Goal: Task Accomplishment & Management: Complete application form

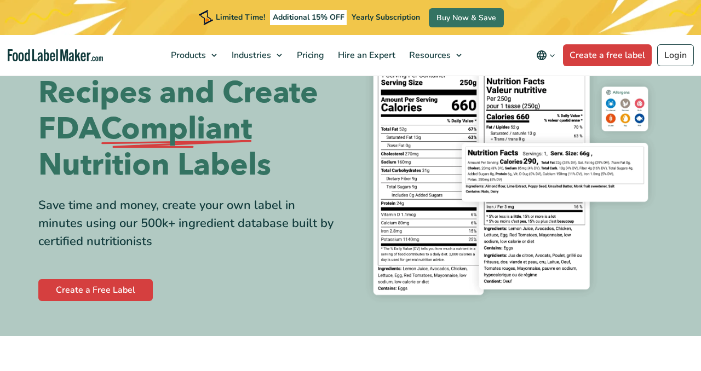
scroll to position [70, 0]
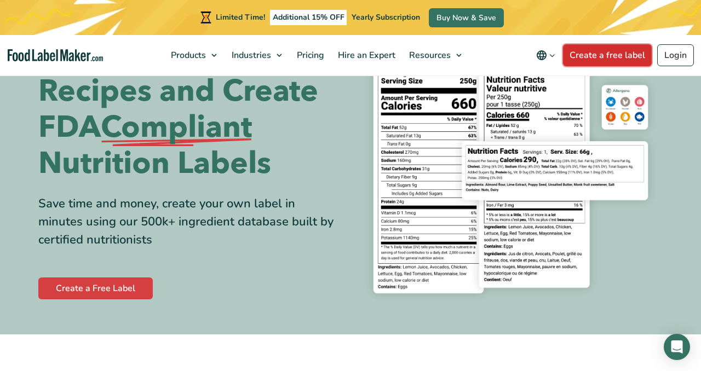
click at [577, 53] on link "Create a free label" at bounding box center [607, 55] width 89 height 22
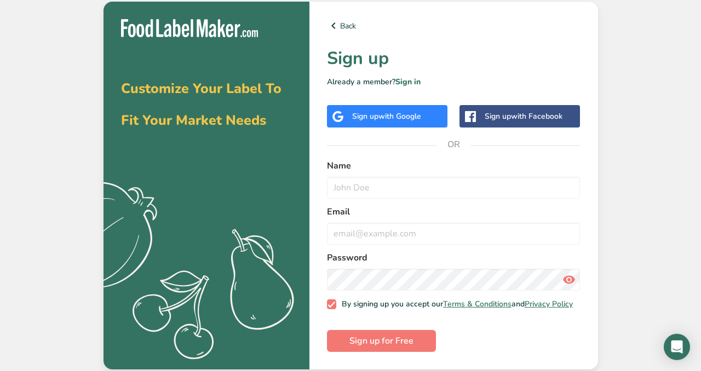
click at [375, 111] on div "Sign up with Google" at bounding box center [386, 117] width 69 height 12
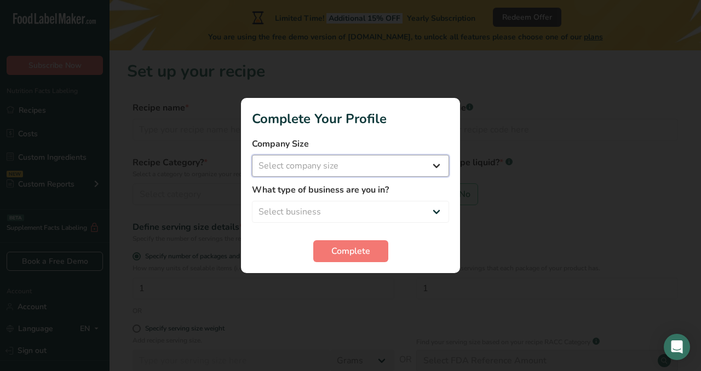
click at [356, 167] on select "Select company size Fewer than 10 Employees 10 to 50 Employees 51 to 500 Employ…" at bounding box center [350, 166] width 197 height 22
select select "1"
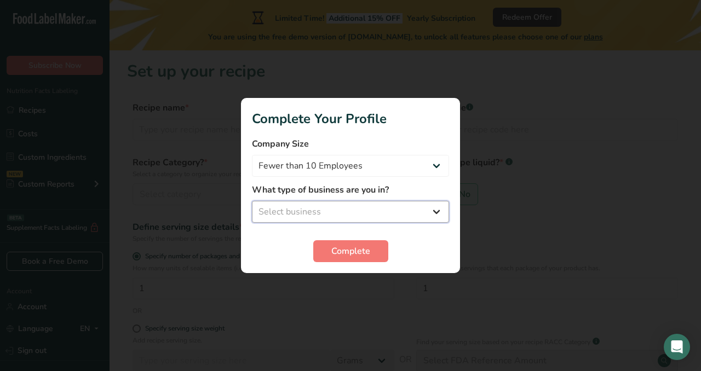
click at [337, 208] on select "Select business Packaged Food Manufacturer Restaurant & Cafe Bakery Meal Plans …" at bounding box center [350, 212] width 197 height 22
select select "8"
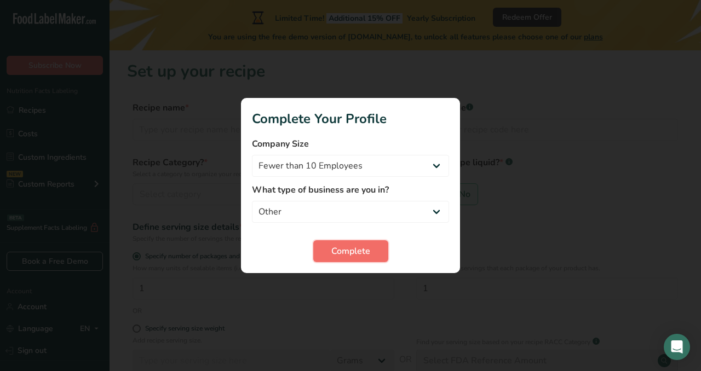
click at [337, 247] on span "Complete" at bounding box center [350, 251] width 39 height 13
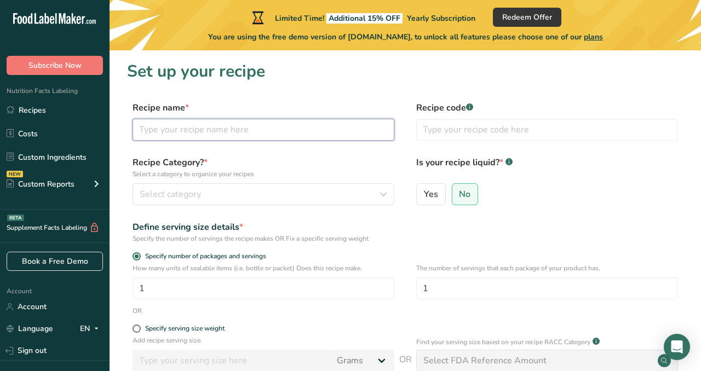
click at [220, 127] on input "text" at bounding box center [264, 130] width 262 height 22
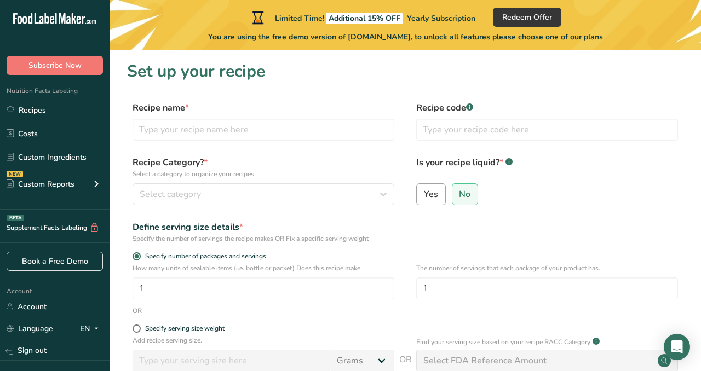
click at [426, 195] on span "Yes" at bounding box center [431, 194] width 14 height 11
click at [424, 195] on input "Yes" at bounding box center [420, 194] width 7 height 7
radio input "true"
radio input "false"
select select "22"
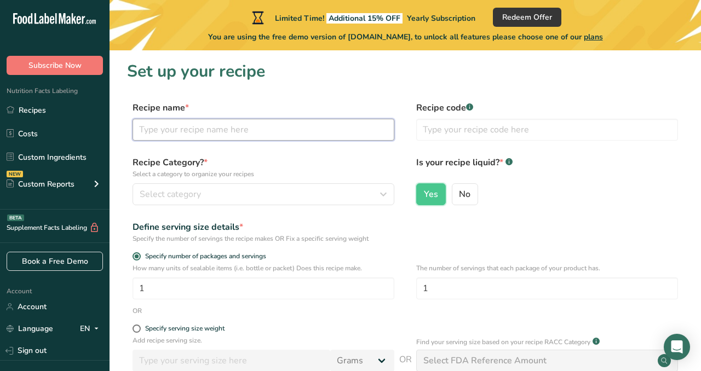
click at [218, 131] on input "text" at bounding box center [264, 130] width 262 height 22
type input "Kremas Solèy"
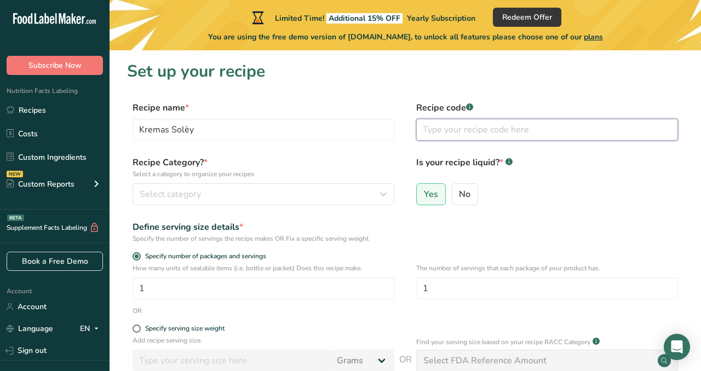
click at [466, 133] on input "text" at bounding box center [547, 130] width 262 height 22
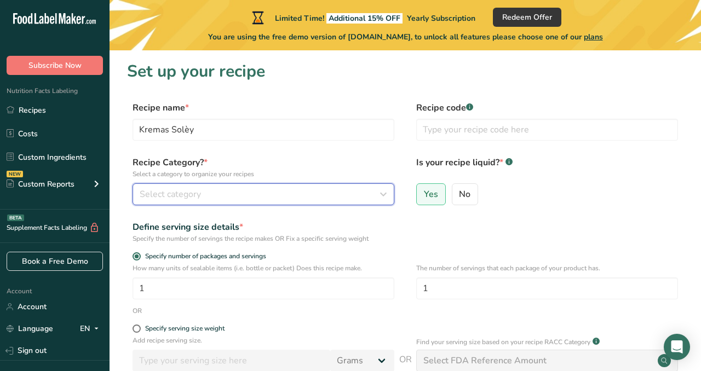
click at [168, 196] on span "Select category" at bounding box center [170, 194] width 61 height 13
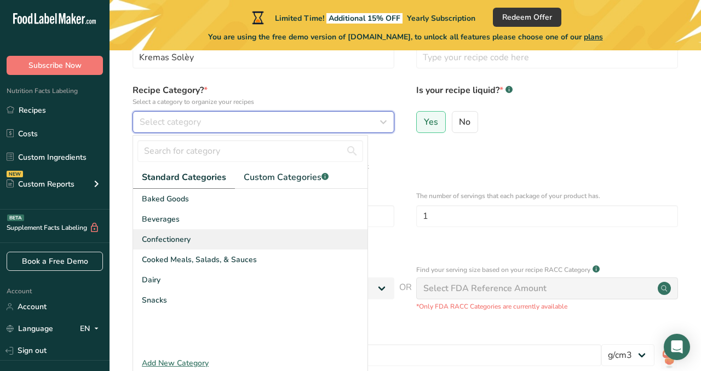
scroll to position [81, 0]
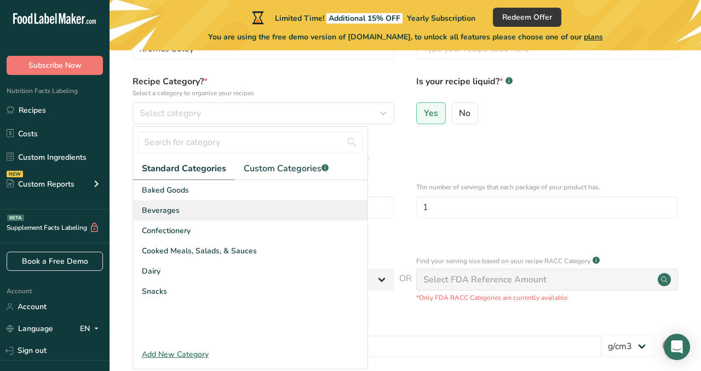
click at [154, 210] on span "Beverages" at bounding box center [161, 211] width 38 height 12
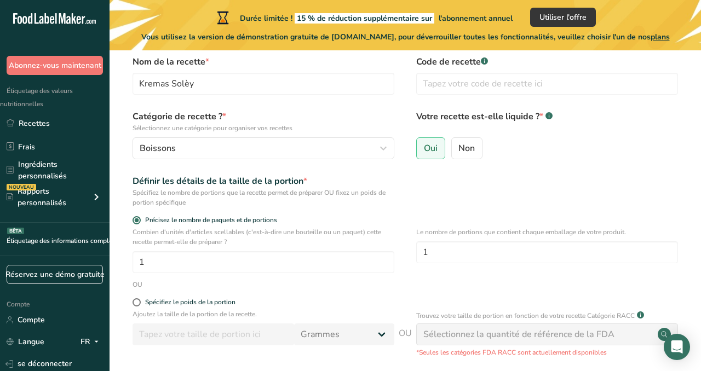
scroll to position [47, 0]
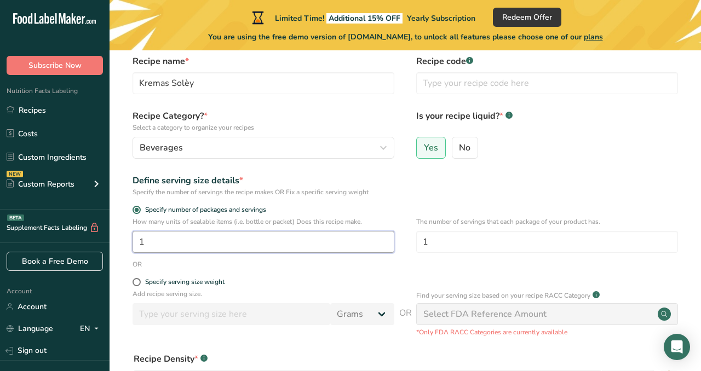
click at [147, 241] on input "1" at bounding box center [264, 242] width 262 height 22
type input "12"
click at [150, 276] on form "Recipe name * Kremas Solèy Recipe code .a-a{fill:#347362;}.b-a{fill:#fff;} Reci…" at bounding box center [405, 272] width 557 height 434
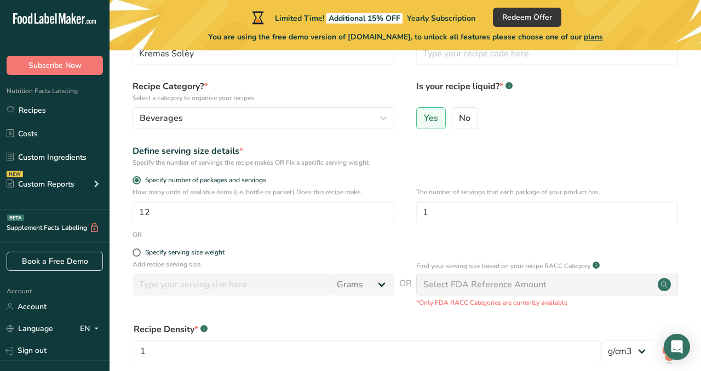
scroll to position [78, 0]
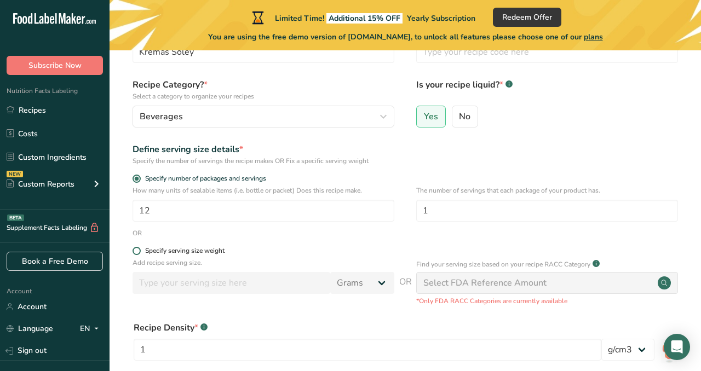
click at [136, 251] on span at bounding box center [137, 251] width 8 height 8
click at [136, 251] on input "Specify serving size weight" at bounding box center [136, 251] width 7 height 7
radio input "true"
radio input "false"
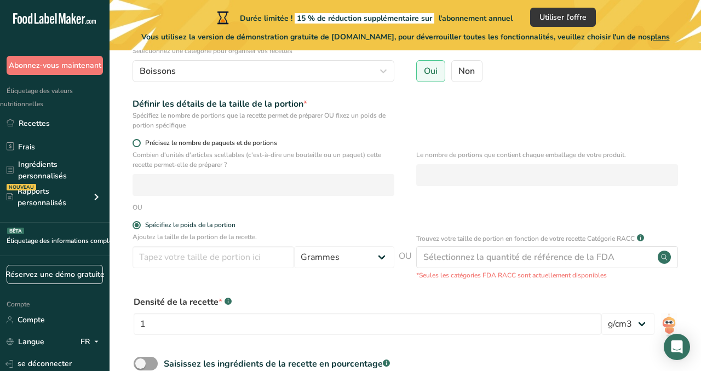
scroll to position [127, 0]
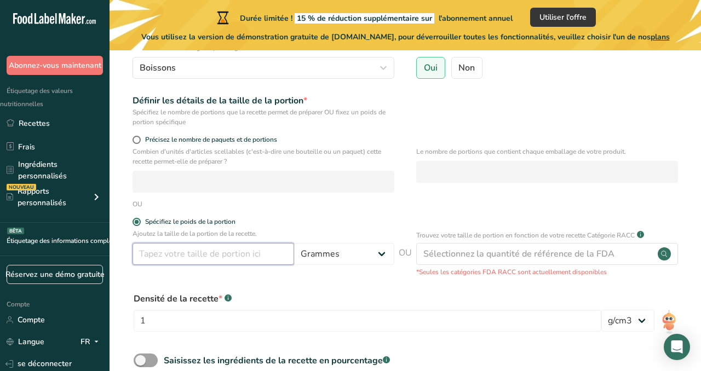
click at [185, 256] on input "number" at bounding box center [214, 254] width 162 height 22
type input "500"
click at [135, 140] on span at bounding box center [137, 140] width 8 height 8
click at [135, 140] on input "Précisez le nombre de paquets et de portions" at bounding box center [136, 139] width 7 height 7
radio input "true"
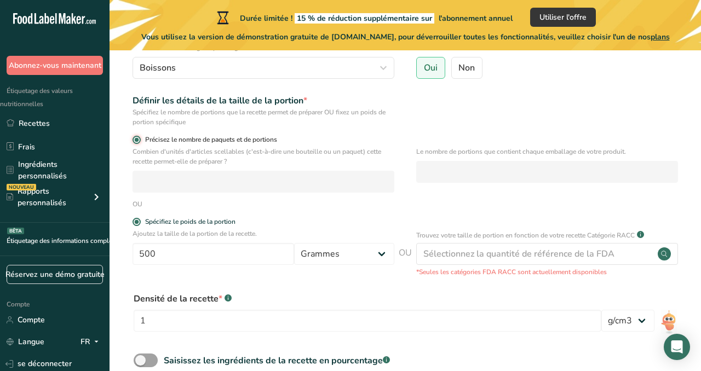
radio input "false"
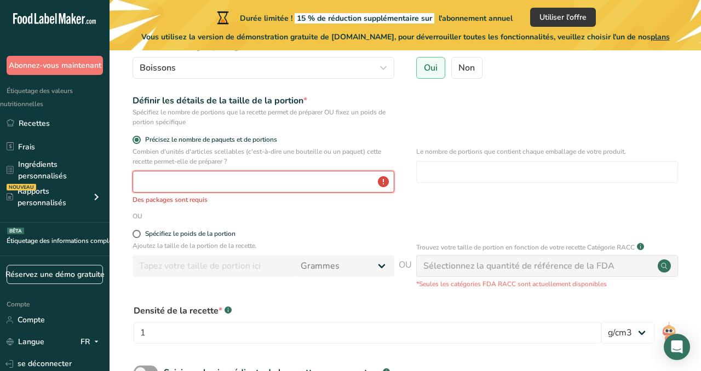
click at [151, 179] on input "number" at bounding box center [264, 182] width 262 height 22
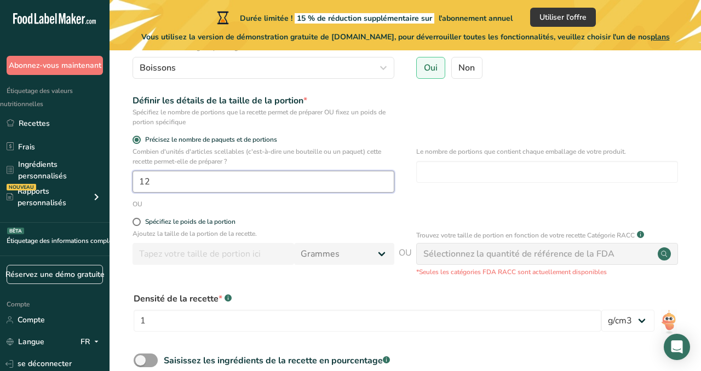
type input "12"
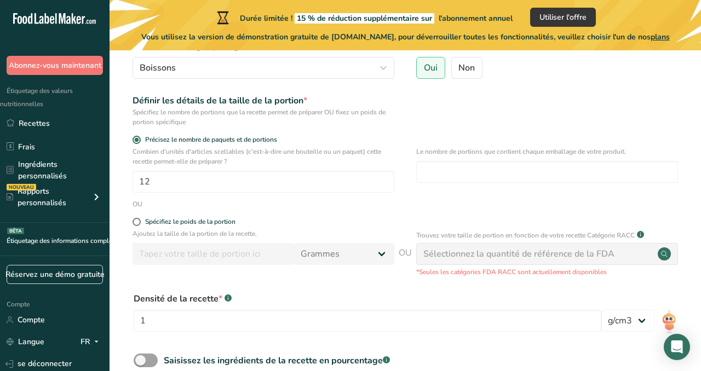
click at [659, 250] on icon at bounding box center [664, 254] width 13 height 13
click at [663, 254] on circle at bounding box center [664, 254] width 13 height 13
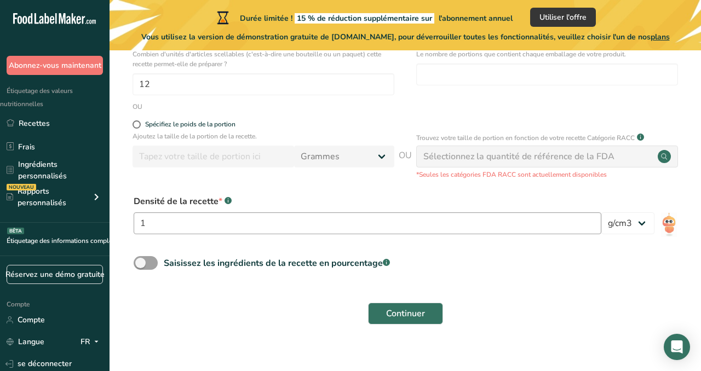
scroll to position [231, 0]
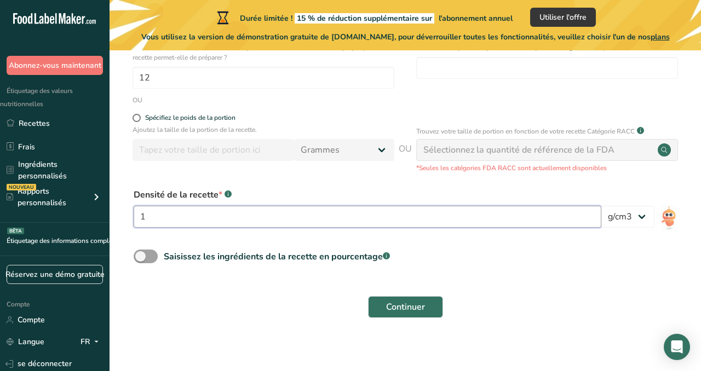
click at [154, 218] on input "1" at bounding box center [368, 217] width 468 height 22
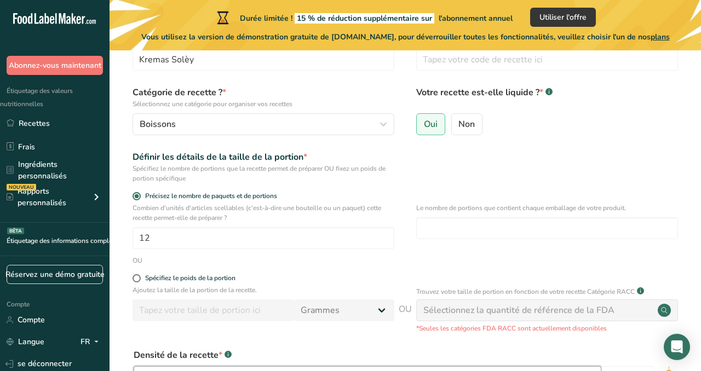
scroll to position [68, 0]
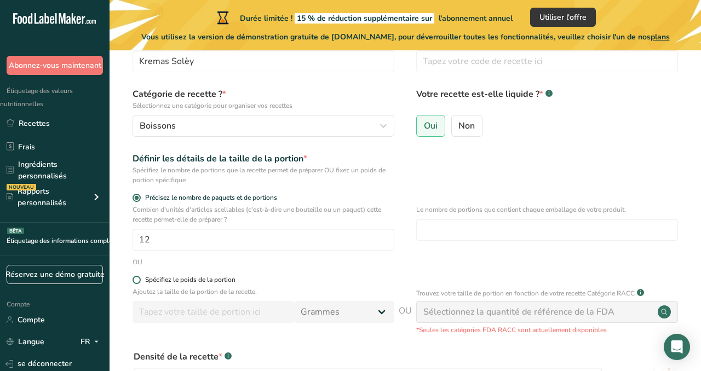
click at [138, 277] on span at bounding box center [137, 280] width 8 height 8
click at [138, 277] on input "Spécifiez le poids de la portion" at bounding box center [136, 280] width 7 height 7
radio input "true"
radio input "false"
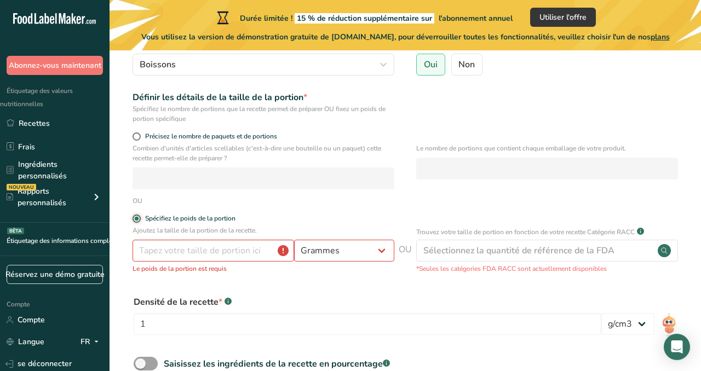
scroll to position [135, 0]
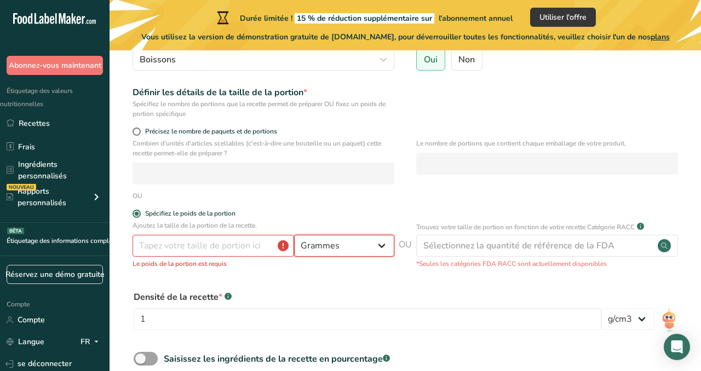
click at [344, 239] on select "Grammes kg mg mcg kg once l mL fl oz cuillère à soupe cuillère à café tasse qt …" at bounding box center [344, 246] width 100 height 22
select select "17"
click at [234, 246] on input "number" at bounding box center [214, 246] width 162 height 22
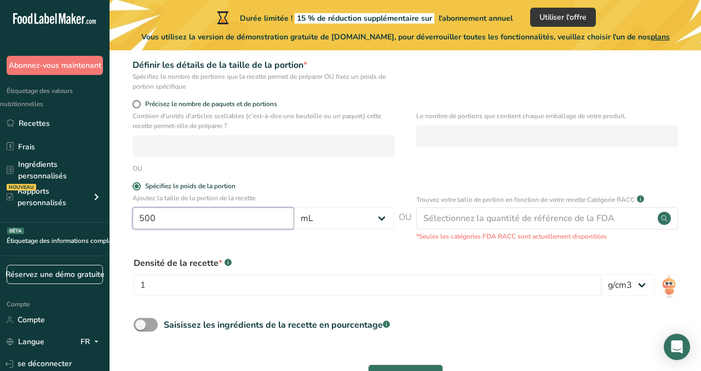
scroll to position [171, 0]
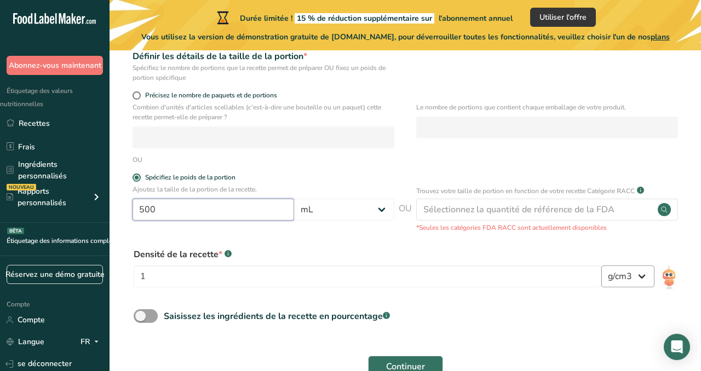
type input "500"
click at [637, 276] on select "lb/pi3 g/cm3" at bounding box center [628, 277] width 53 height 22
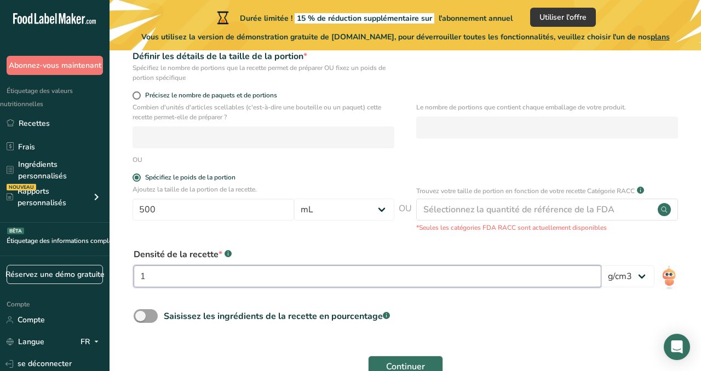
click at [181, 279] on input "1" at bounding box center [368, 277] width 468 height 22
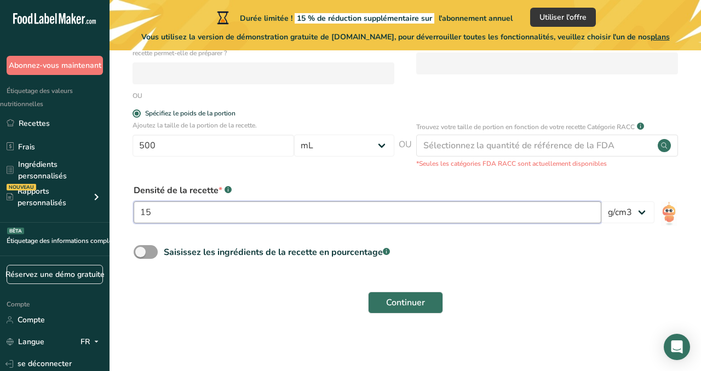
scroll to position [237, 0]
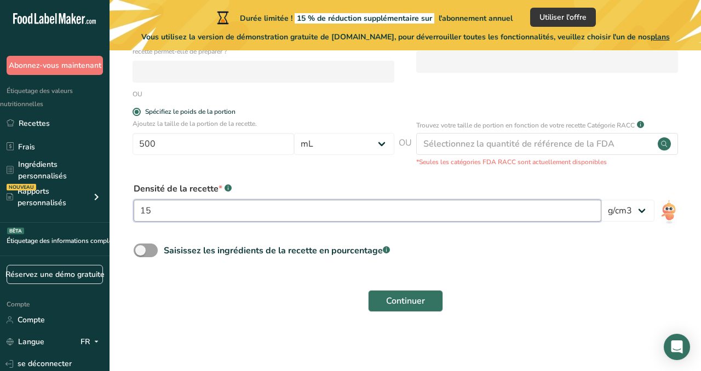
type input "15"
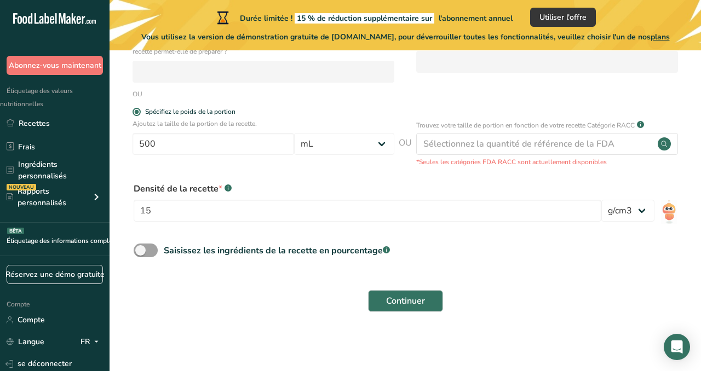
click at [273, 277] on form "Nom de la recette * Kremas Solèy Code de recette .a-a{fill:#347362;}.b-a{fill:#…" at bounding box center [405, 92] width 557 height 454
click at [147, 248] on span at bounding box center [146, 251] width 24 height 14
click at [141, 248] on input "Saisissez les ingrédients de la recette en pourcentage .a-a{fill:#347362;}.b-a{…" at bounding box center [137, 250] width 7 height 7
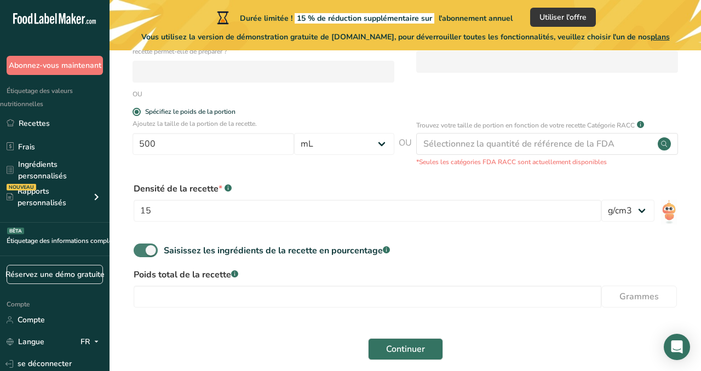
click at [147, 248] on span at bounding box center [146, 251] width 24 height 14
click at [141, 248] on input "Saisissez les ingrédients de la recette en pourcentage .a-a{fill:#347362;}.b-a{…" at bounding box center [137, 250] width 7 height 7
checkbox input "false"
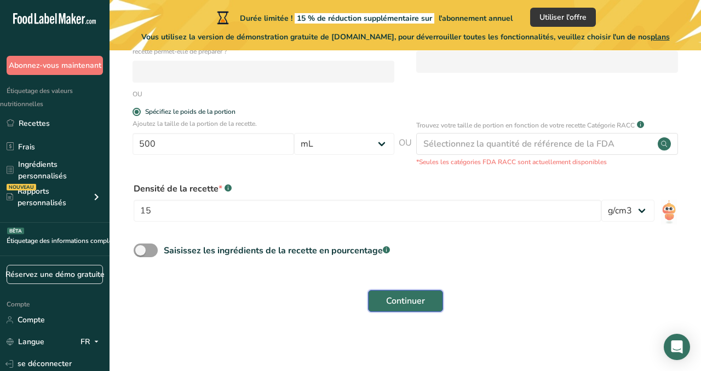
click at [417, 295] on span "Continuer" at bounding box center [405, 301] width 39 height 13
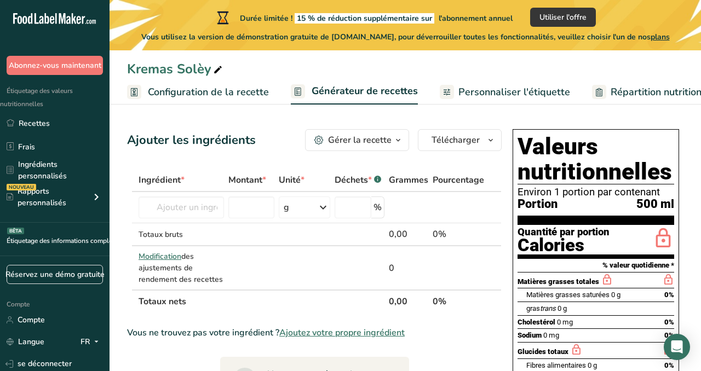
click at [209, 96] on font "Configuration de la recette" at bounding box center [208, 91] width 121 height 13
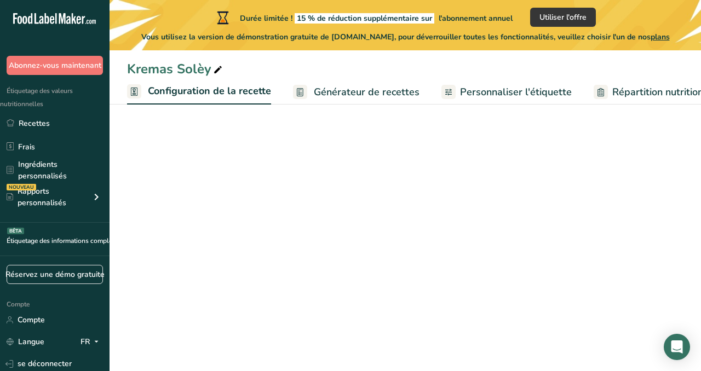
scroll to position [0, 4]
select select "17"
select select "22"
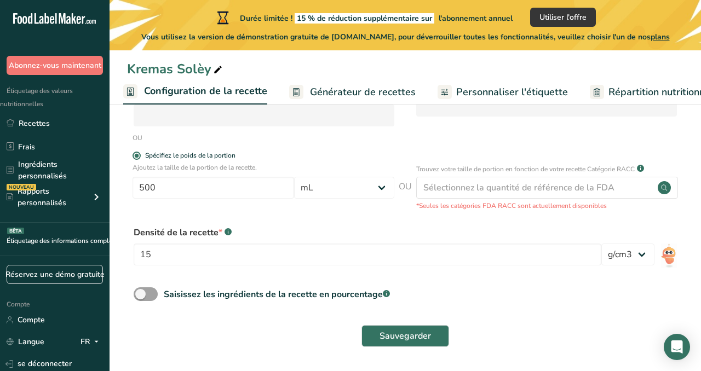
scroll to position [0, 0]
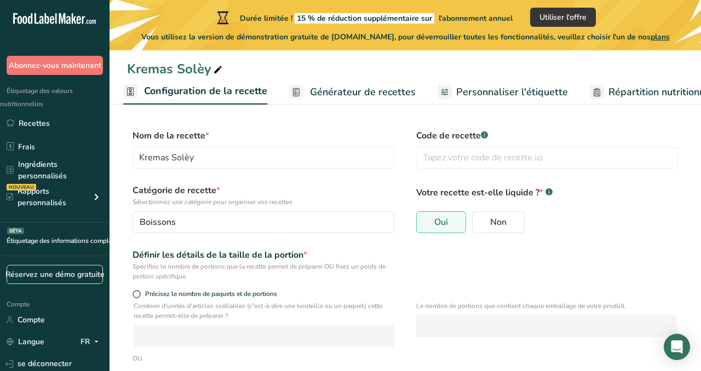
click at [314, 88] on font "Générateur de recettes" at bounding box center [363, 91] width 106 height 13
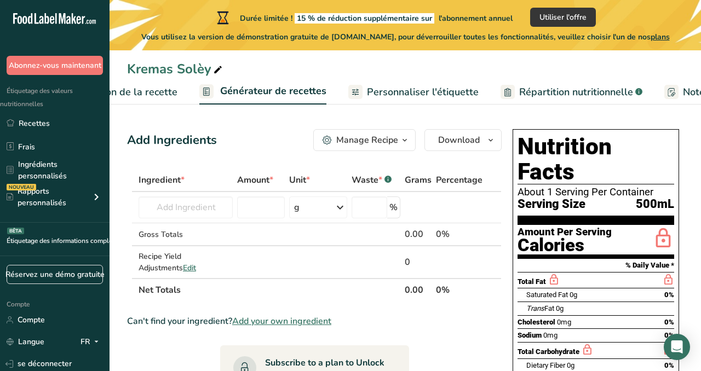
scroll to position [0, 166]
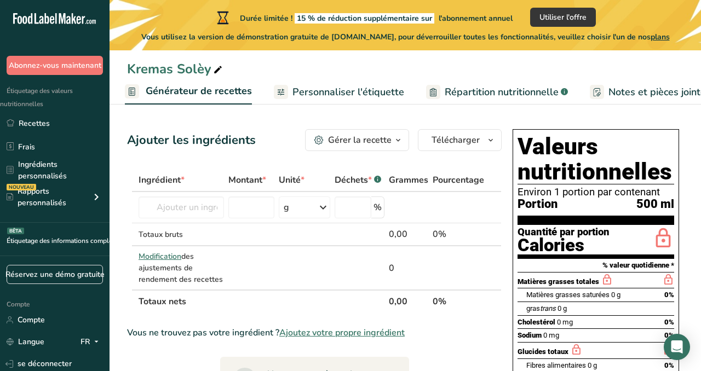
click at [293, 91] on font "Personnaliser l'étiquette" at bounding box center [349, 91] width 112 height 13
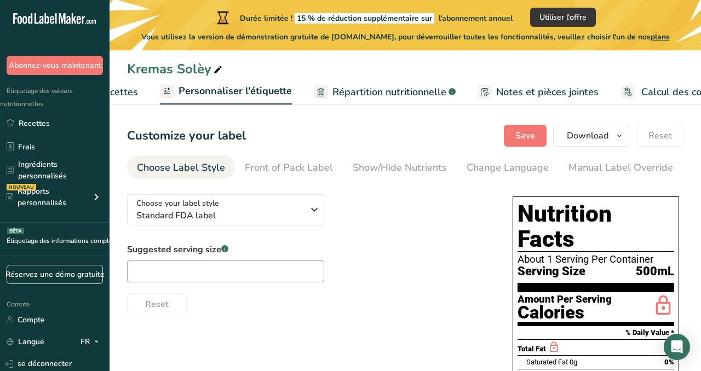
scroll to position [0, 311]
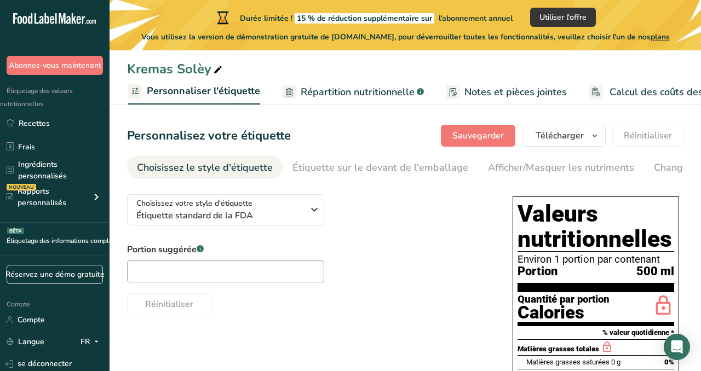
click at [175, 86] on font "Personnaliser l'étiquette" at bounding box center [203, 90] width 113 height 13
click at [154, 91] on font "Personnaliser l'étiquette" at bounding box center [203, 90] width 113 height 13
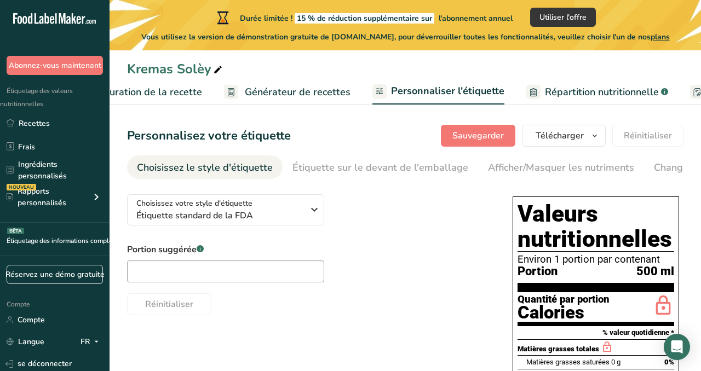
scroll to position [0, 0]
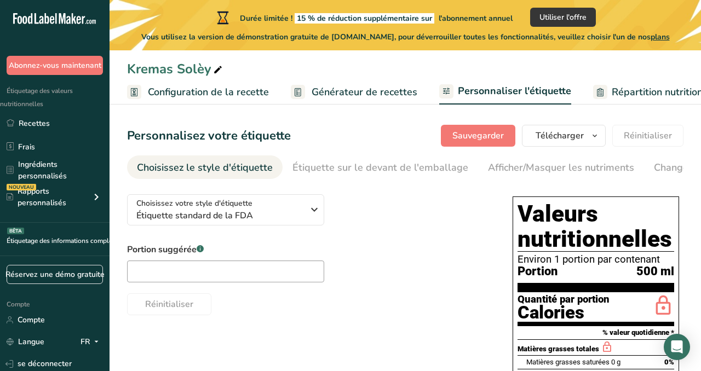
click at [232, 90] on font "Configuration de la recette" at bounding box center [208, 91] width 121 height 13
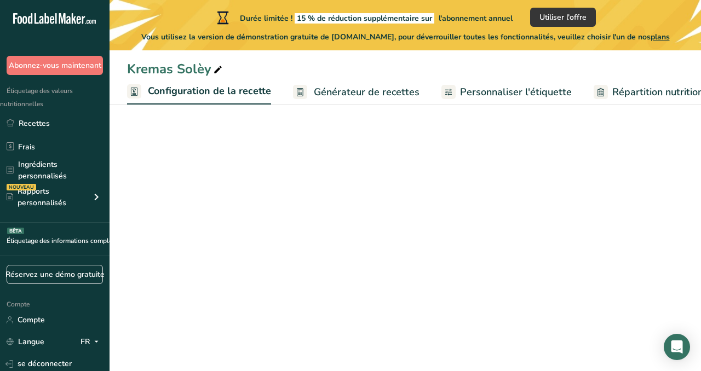
scroll to position [0, 4]
select select "17"
select select "22"
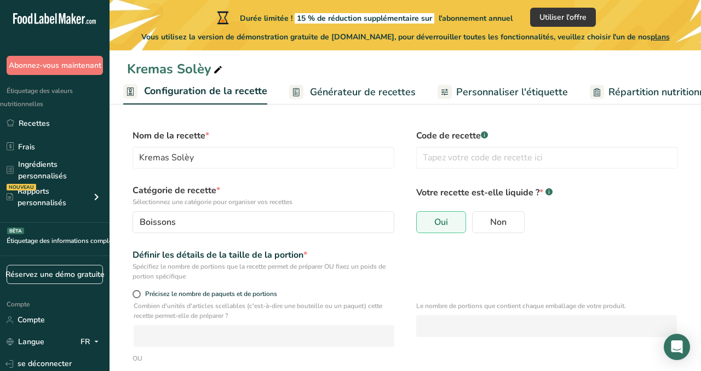
click at [323, 88] on font "Générateur de recettes" at bounding box center [363, 91] width 106 height 13
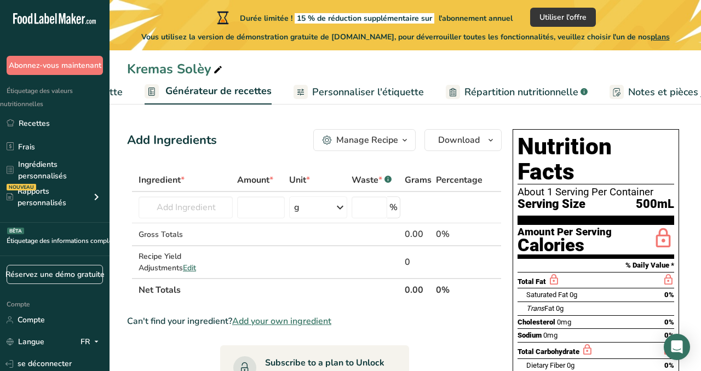
scroll to position [0, 166]
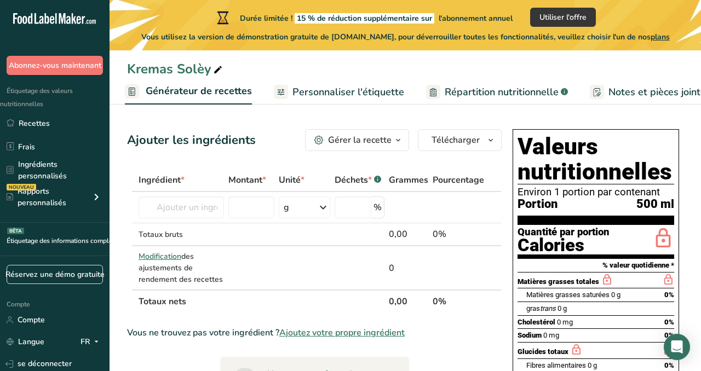
click at [358, 143] on font "Gérer la recette" at bounding box center [360, 140] width 64 height 12
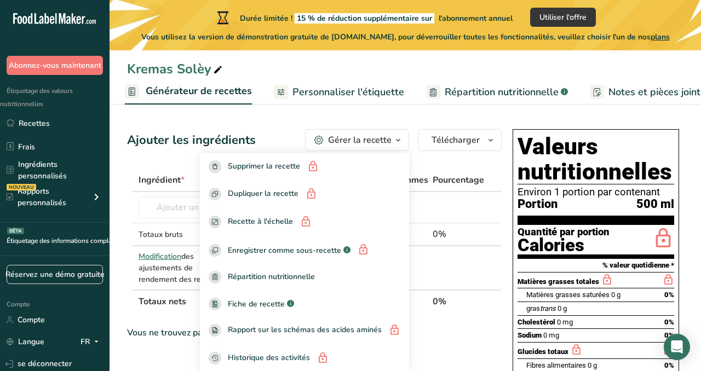
click at [358, 143] on font "Gérer la recette" at bounding box center [360, 140] width 64 height 12
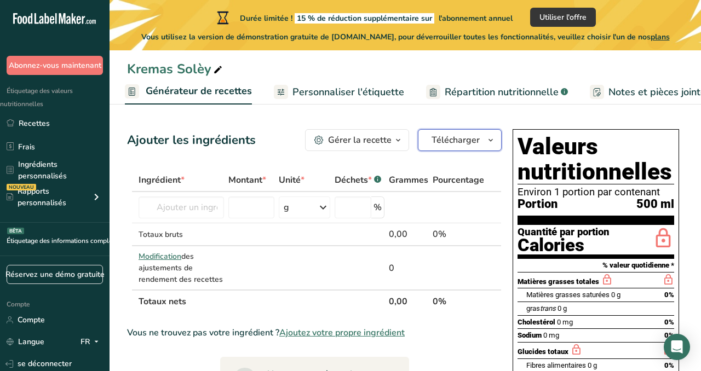
click at [445, 137] on font "Télécharger" at bounding box center [456, 140] width 48 height 12
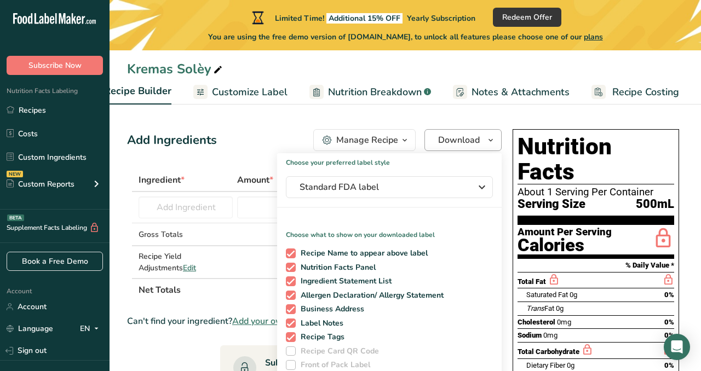
scroll to position [0, 141]
click at [233, 133] on div "Add Ingredients Manage Recipe Delete Recipe Duplicate Recipe Scale Recipe Save …" at bounding box center [314, 140] width 375 height 22
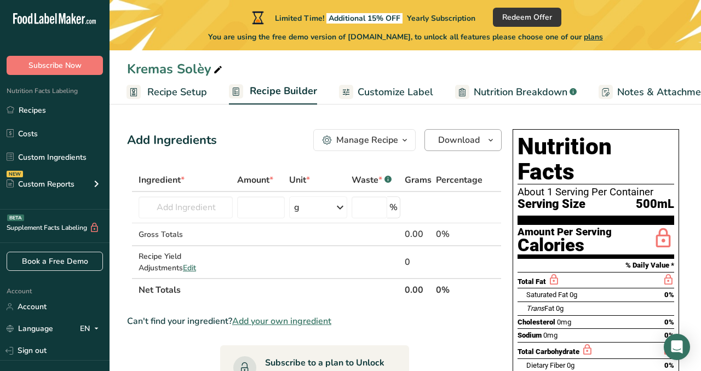
scroll to position [0, 0]
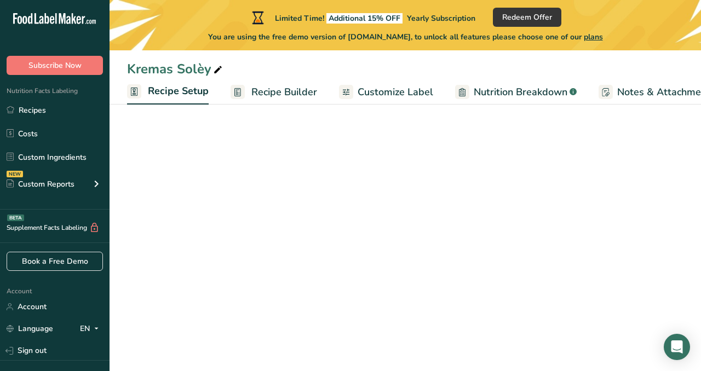
select select "17"
select select "22"
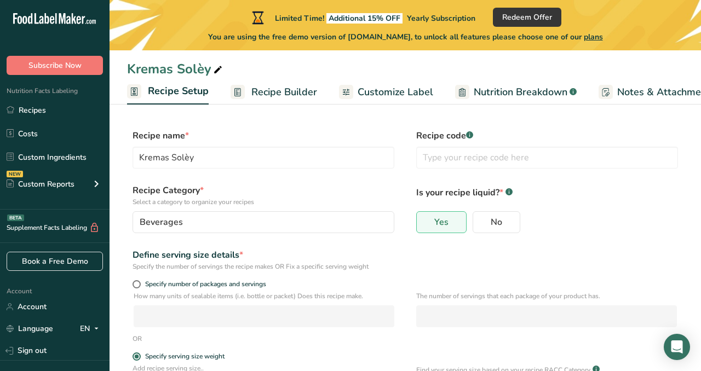
click at [261, 87] on span "Recipe Builder" at bounding box center [284, 92] width 66 height 15
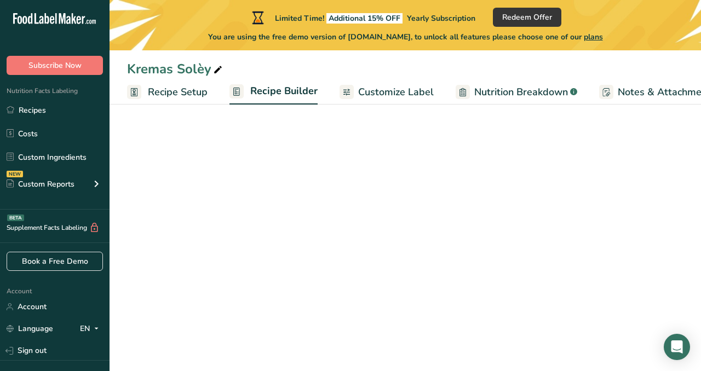
scroll to position [0, 106]
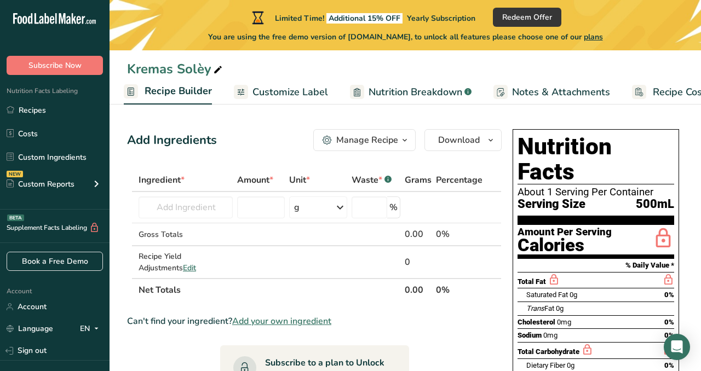
click at [371, 141] on div "Manage Recipe" at bounding box center [367, 140] width 62 height 13
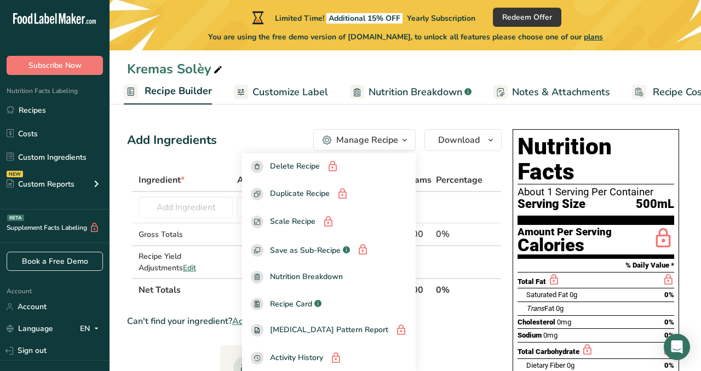
click at [371, 141] on div "Manage Recipe" at bounding box center [367, 140] width 62 height 13
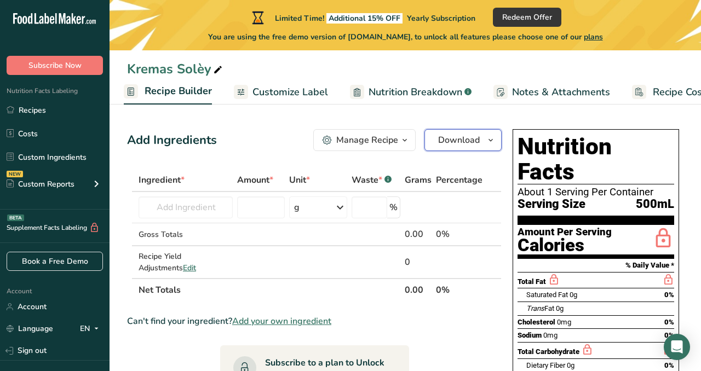
click at [439, 140] on span "Download" at bounding box center [459, 140] width 42 height 13
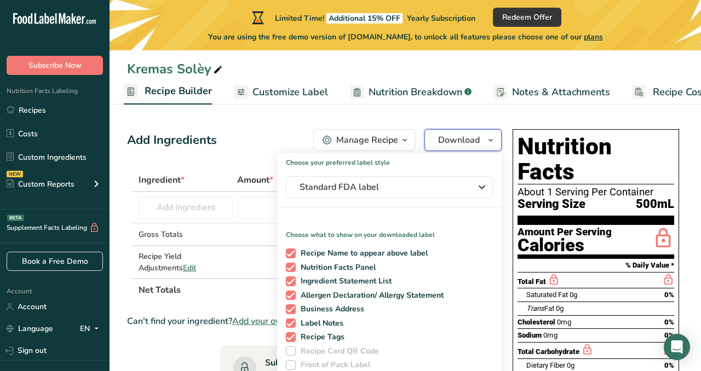
click at [439, 140] on span "Download" at bounding box center [459, 140] width 42 height 13
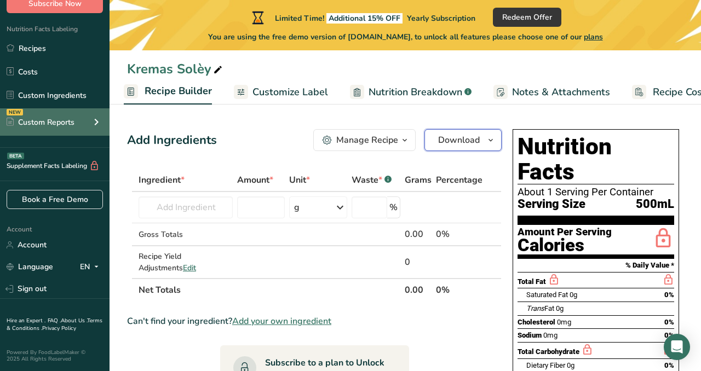
scroll to position [0, 0]
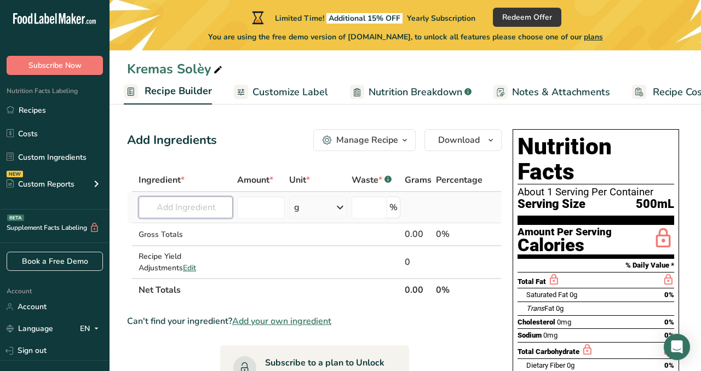
click at [164, 203] on input "text" at bounding box center [186, 208] width 94 height 22
type input "C"
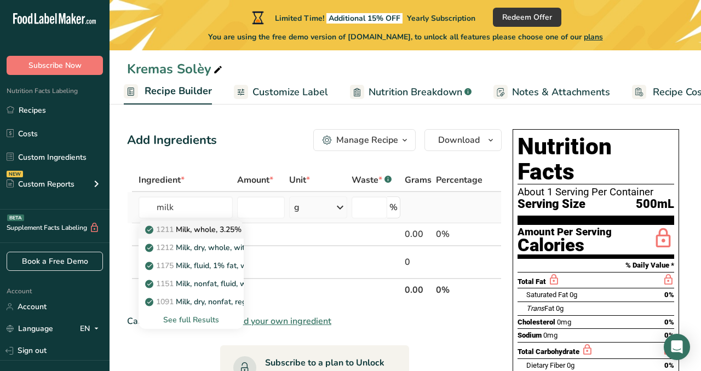
click at [180, 228] on p "1211 Milk, whole, 3.25% milkfat, without added vitamin A and [MEDICAL_DATA]" at bounding box center [293, 230] width 292 height 12
type input "Milk, whole, 3.25% milkfat, without added vitamin A and [MEDICAL_DATA]"
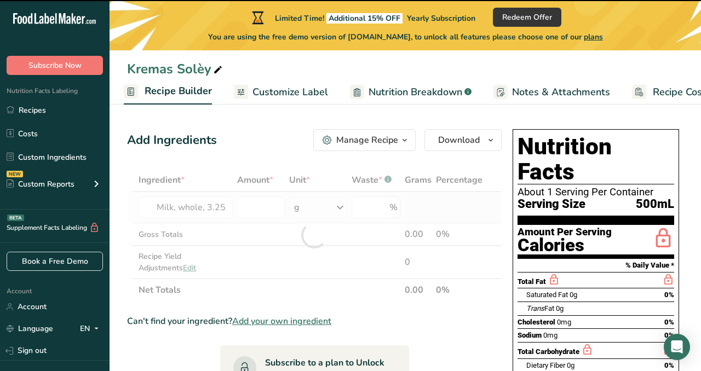
type input "0"
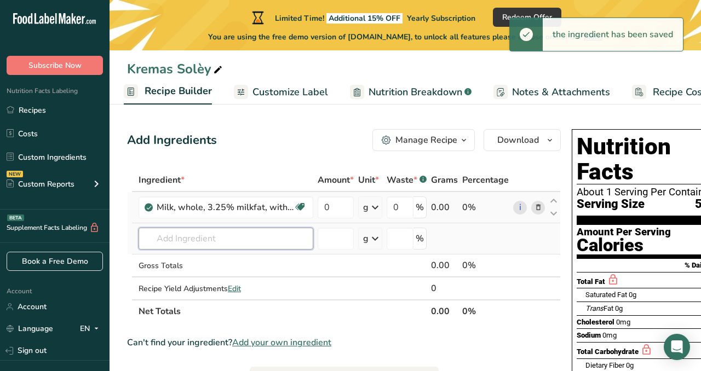
click at [175, 238] on input "text" at bounding box center [226, 239] width 175 height 22
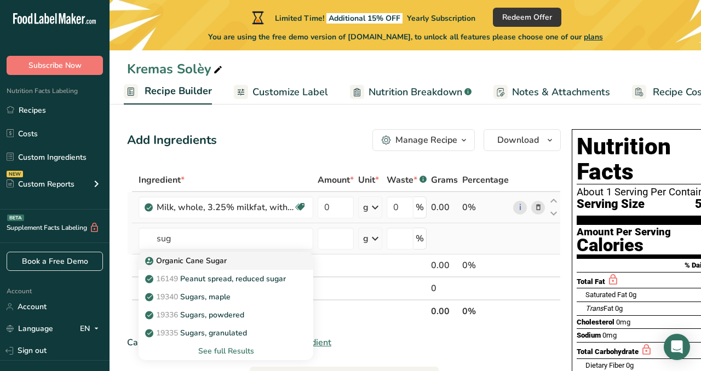
click at [187, 263] on p "Organic Cane Sugar" at bounding box center [186, 261] width 79 height 12
type input "Organic Cane Sugar"
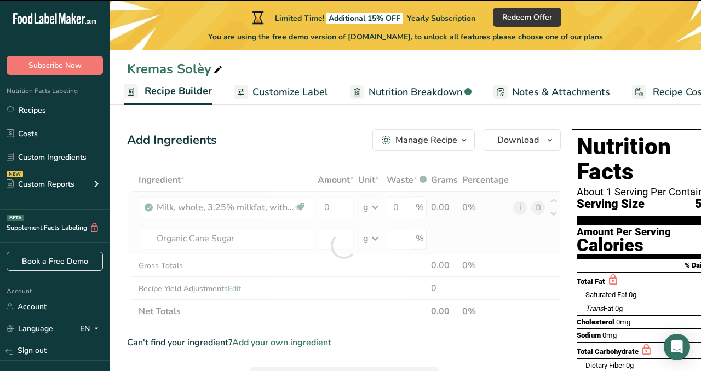
type input "0"
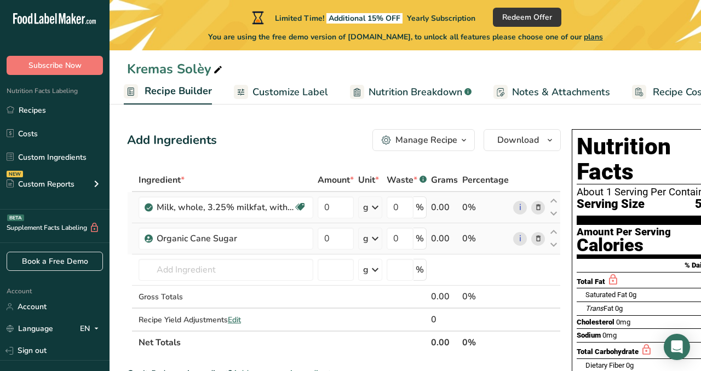
click at [283, 83] on link "Customize Label" at bounding box center [281, 92] width 94 height 25
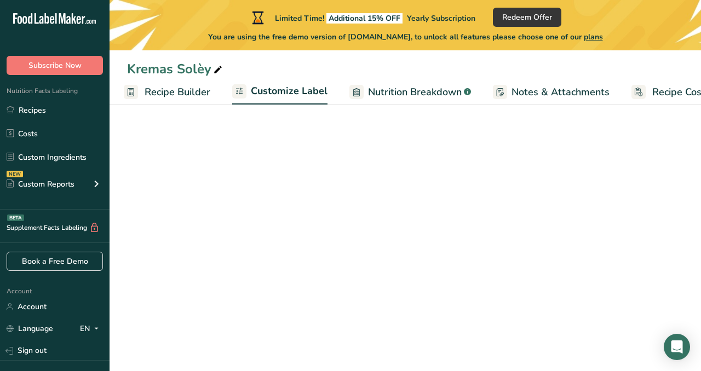
scroll to position [0, 141]
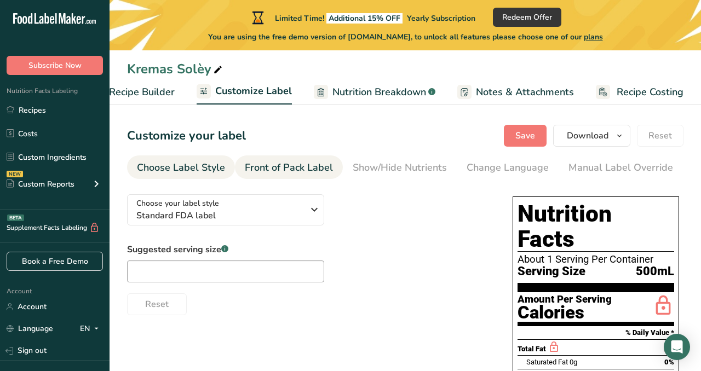
click at [284, 168] on div "Front of Pack Label" at bounding box center [289, 168] width 88 height 15
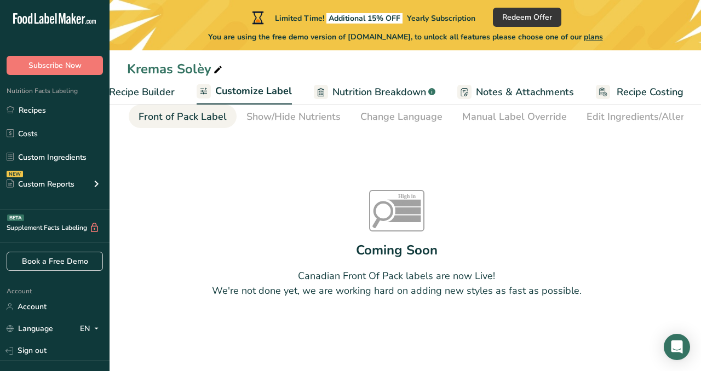
scroll to position [53, 0]
click at [385, 207] on icon "High in Sat fat Sugars Sodium" at bounding box center [396, 211] width 55 height 42
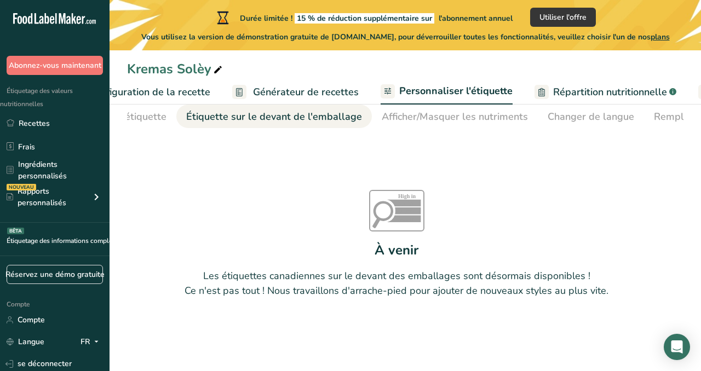
scroll to position [0, 0]
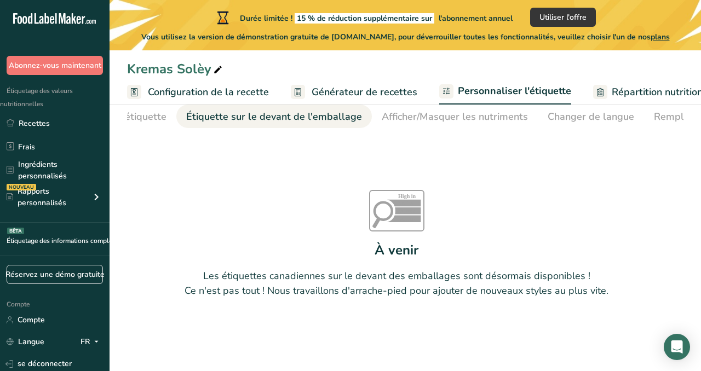
click at [196, 91] on font "Configuration de la recette" at bounding box center [208, 91] width 121 height 13
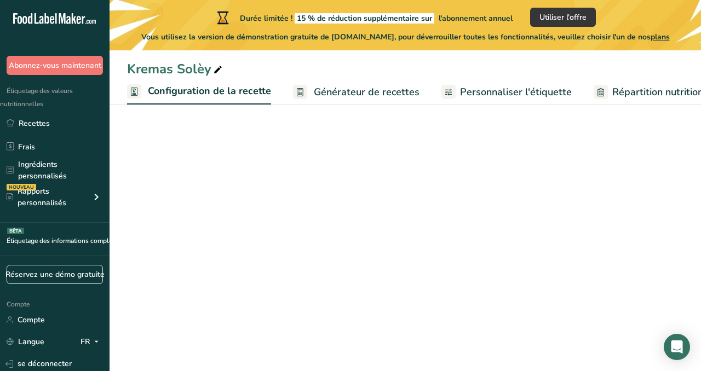
scroll to position [0, 4]
select select "17"
select select "22"
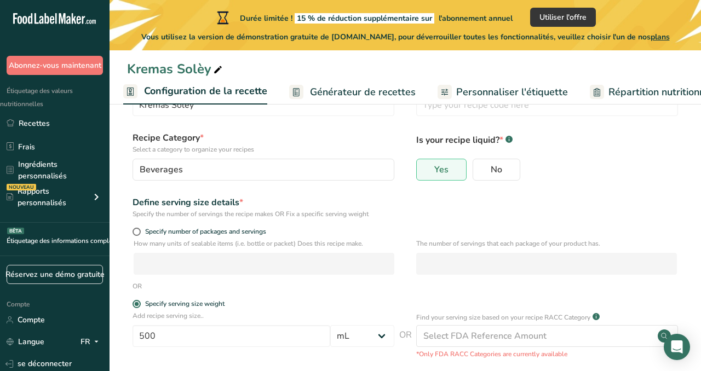
scroll to position [0, 0]
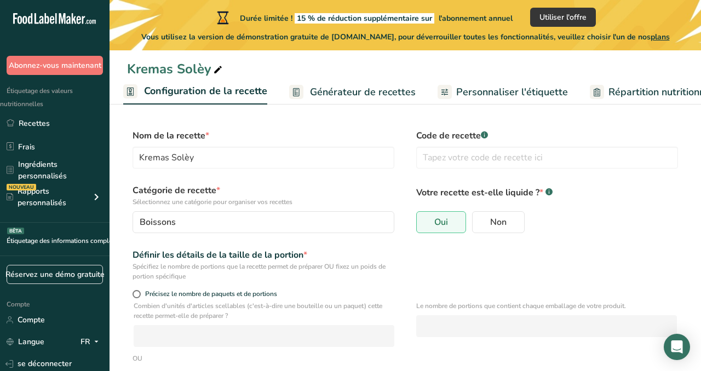
click at [314, 91] on font "Générateur de recettes" at bounding box center [363, 91] width 106 height 13
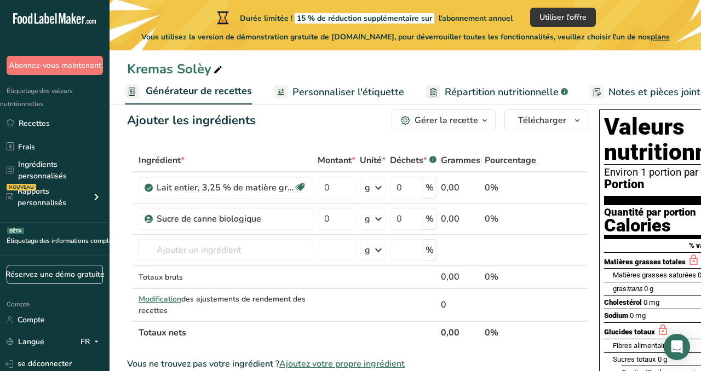
scroll to position [20, 0]
click at [562, 193] on icon at bounding box center [566, 188] width 8 height 12
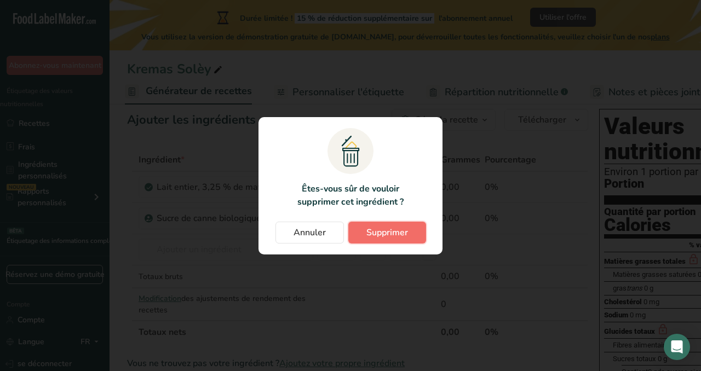
click at [403, 229] on font "Supprimer" at bounding box center [388, 233] width 42 height 12
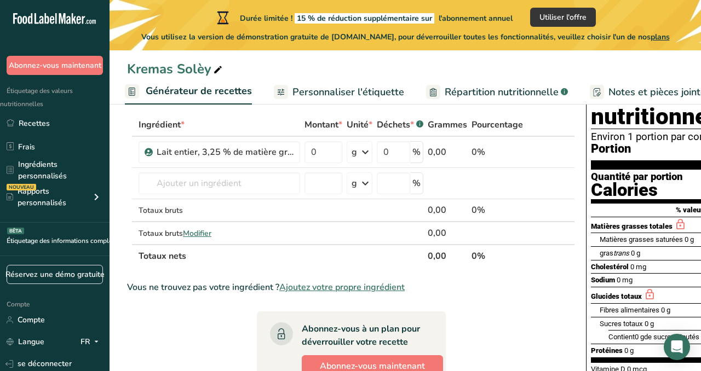
scroll to position [0, 0]
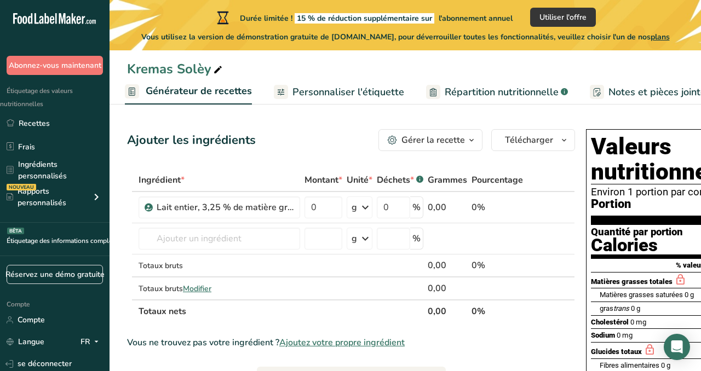
click at [308, 85] on font "Personnaliser l'étiquette" at bounding box center [349, 91] width 112 height 13
